Goal: Task Accomplishment & Management: Manage account settings

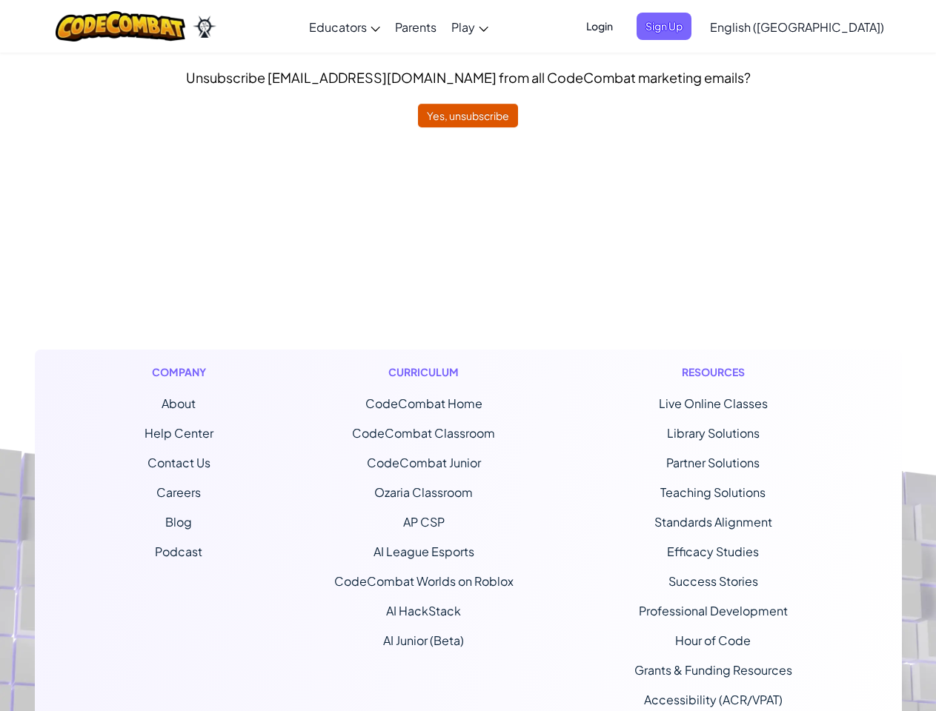
click at [468, 356] on div "Curriculum CodeCombat Home CodeCombat Classroom CodeCombat Junior Ozaria Classr…" at bounding box center [424, 550] width 202 height 401
click at [622, 26] on span "Login" at bounding box center [599, 26] width 44 height 27
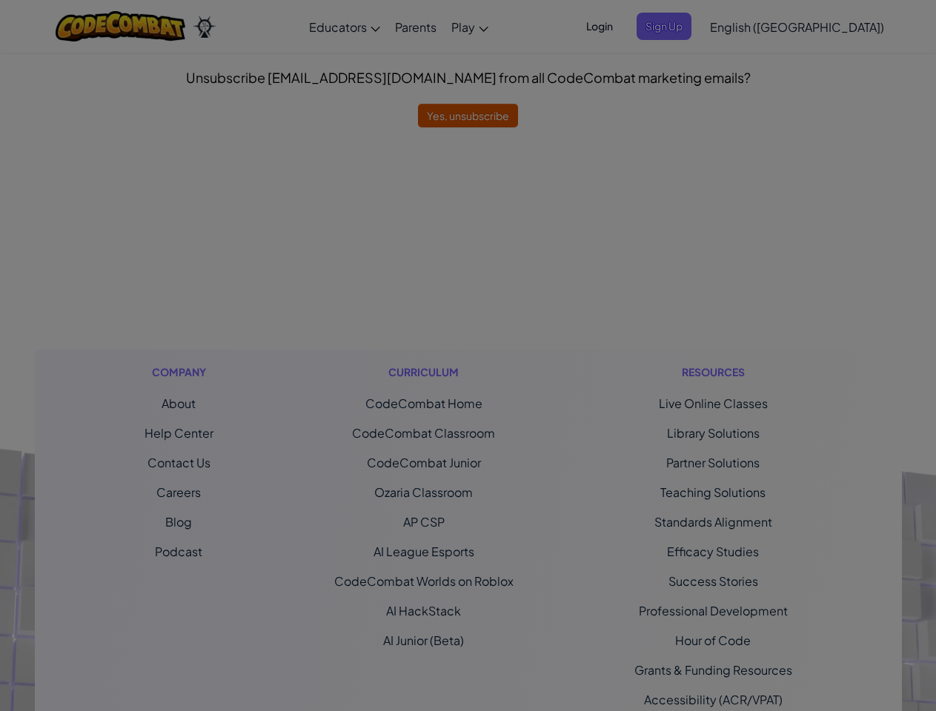
click at [689, 26] on div "Sign Into [DOMAIN_NAME] ClassLink or Unknown Error Email or Username : Password…" at bounding box center [468, 355] width 936 height 711
click at [754, 26] on div "Sign Into [DOMAIN_NAME] ClassLink or Unknown Error Email or Username : Password…" at bounding box center [468, 355] width 936 height 711
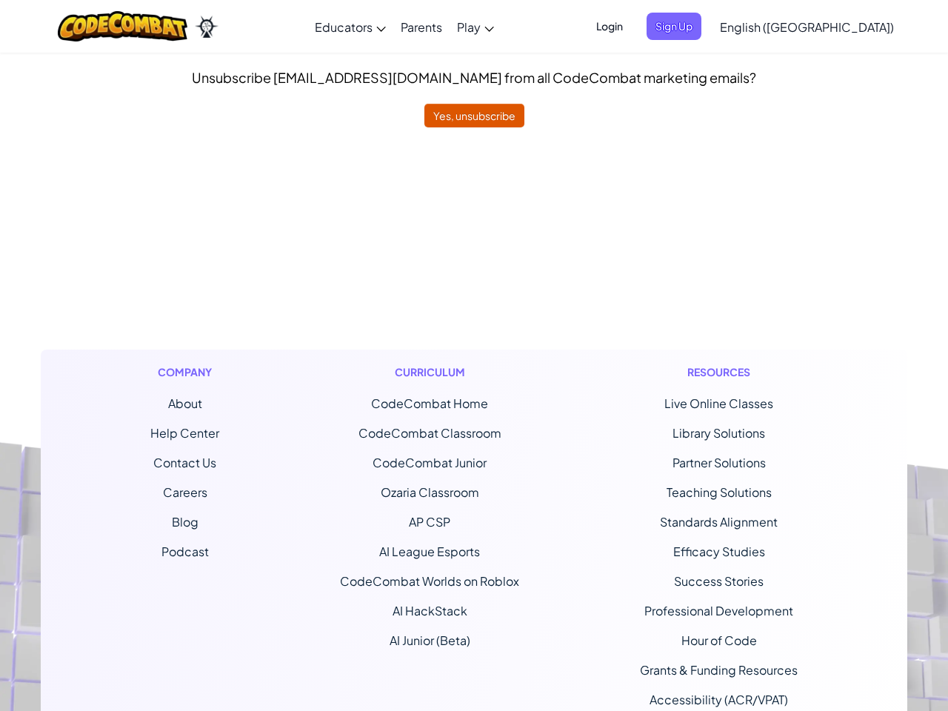
click at [754, 26] on div at bounding box center [474, 355] width 948 height 711
click at [834, 27] on span "English ([GEOGRAPHIC_DATA])" at bounding box center [807, 27] width 174 height 16
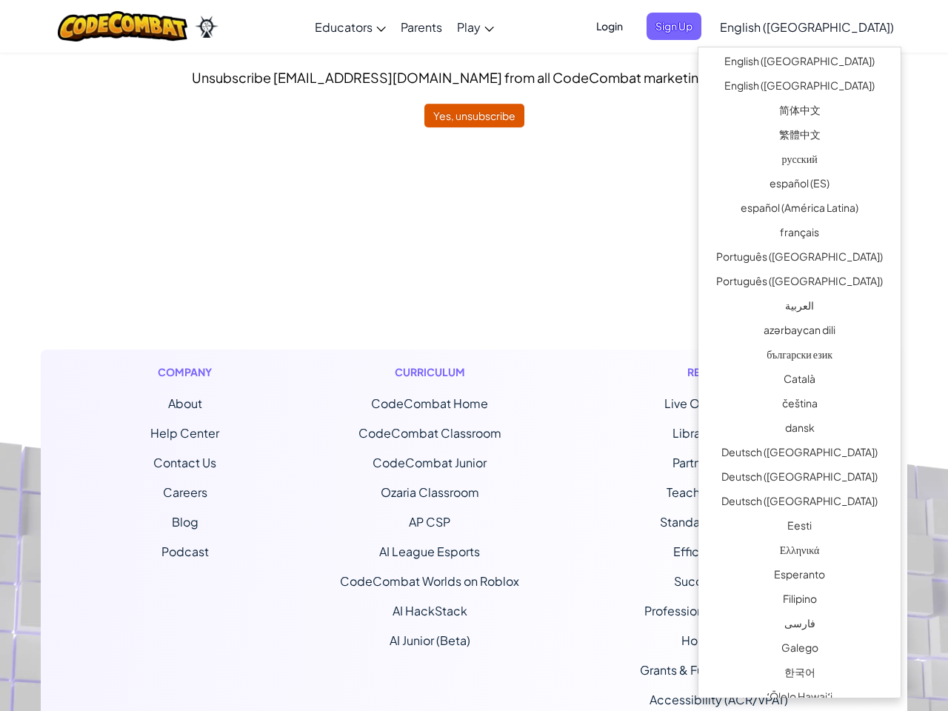
click at [468, 419] on ul "CodeCombat Home CodeCombat Classroom CodeCombat Junior Ozaria Classroom AP CSP …" at bounding box center [429, 522] width 179 height 255
